Goal: Information Seeking & Learning: Learn about a topic

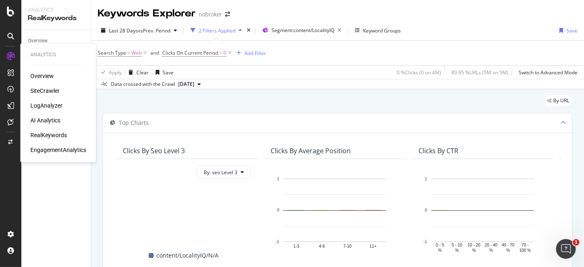
scroll to position [0, 1]
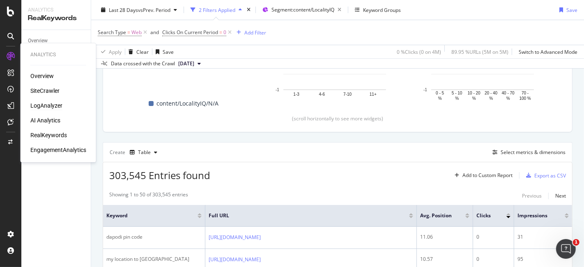
click at [39, 107] on div "LogAnalyzer" at bounding box center [46, 105] width 32 height 8
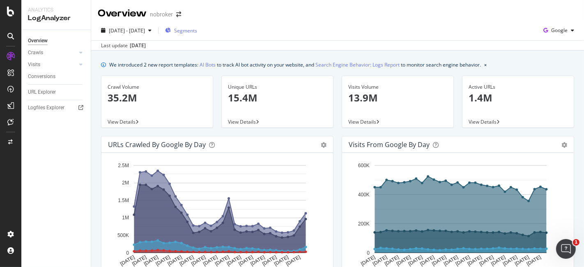
click at [184, 26] on div "Segments" at bounding box center [181, 30] width 32 height 12
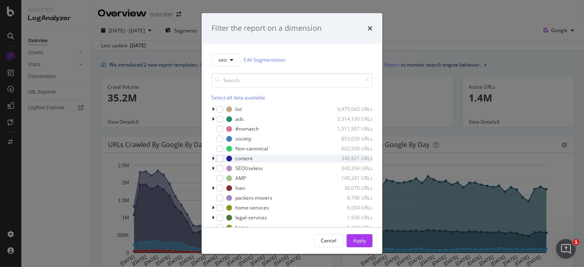
click at [213, 159] on icon "modal" at bounding box center [213, 158] width 2 height 5
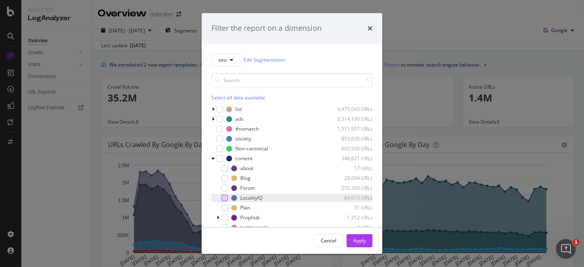
click at [223, 195] on div "modal" at bounding box center [224, 198] width 7 height 7
click at [357, 239] on div "Apply" at bounding box center [359, 240] width 13 height 7
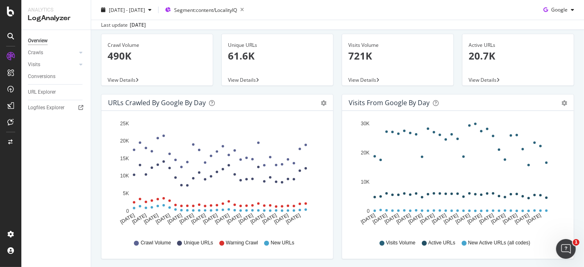
scroll to position [46, 0]
